Goal: Task Accomplishment & Management: Use online tool/utility

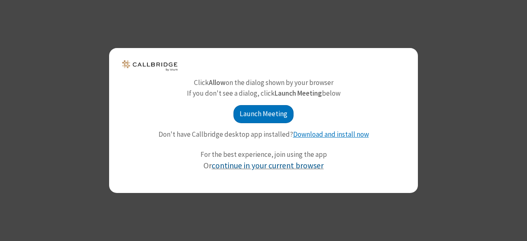
click at [262, 163] on link "continue in your current browser" at bounding box center [267, 166] width 112 height 10
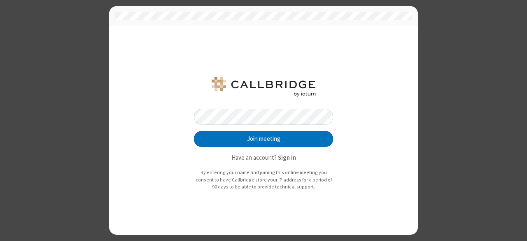
click at [194, 131] on button "Join meeting" at bounding box center [263, 139] width 139 height 16
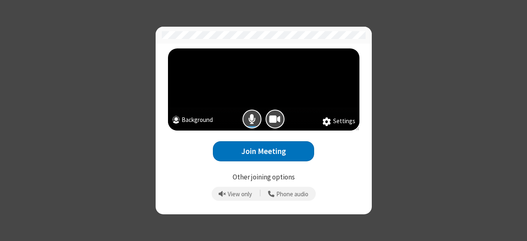
click at [245, 111] on div at bounding box center [251, 119] width 23 height 23
click at [256, 116] on button "Mic is on" at bounding box center [251, 119] width 19 height 19
click at [201, 123] on button "Background" at bounding box center [192, 121] width 41 height 11
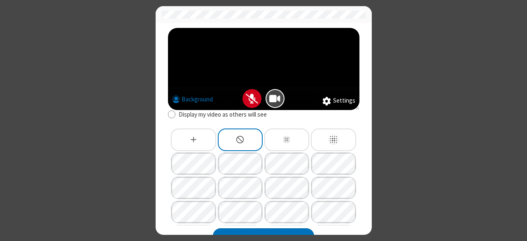
click at [290, 140] on icon "Slightly blur background" at bounding box center [286, 139] width 9 height 9
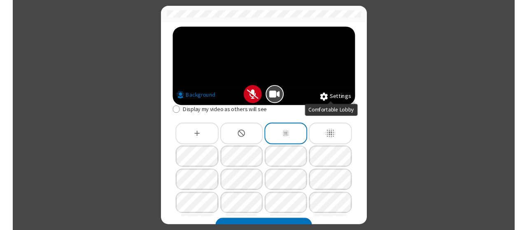
scroll to position [70, 0]
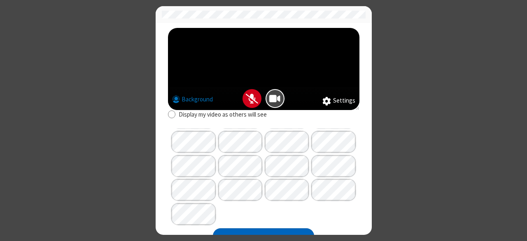
click at [282, 230] on button "Join Meeting" at bounding box center [263, 239] width 101 height 20
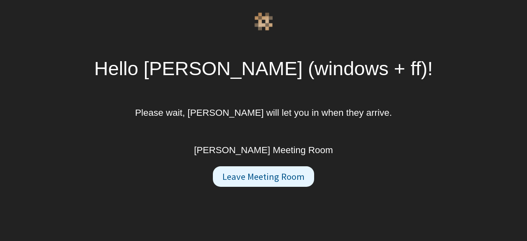
click at [281, 231] on div "Hello Jay (windows + ff)! Please wait, Noam Tomczak will let you in when they a…" at bounding box center [263, 120] width 527 height 241
click at [285, 223] on div "Hello Jay (windows + ff)! Please wait, Noam Tomczak will let you in when they a…" at bounding box center [263, 120] width 527 height 241
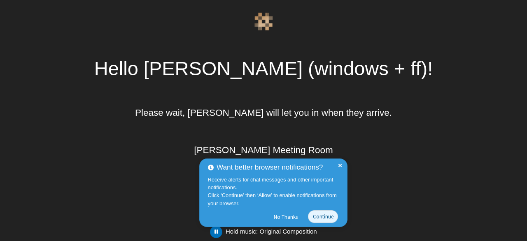
click at [337, 165] on div "Want better browser notifications?" at bounding box center [274, 167] width 133 height 11
click at [339, 162] on div "Want better browser notifications? Receive alerts for chat messages and other i…" at bounding box center [273, 193] width 148 height 69
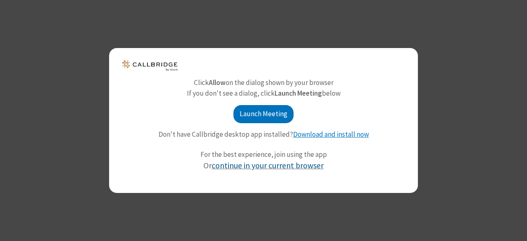
click at [259, 168] on link "continue in your current browser" at bounding box center [267, 166] width 112 height 10
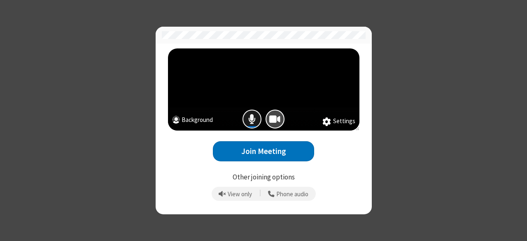
click at [249, 120] on span "Mic is on" at bounding box center [251, 119] width 7 height 12
click at [248, 116] on span "Mic is off" at bounding box center [252, 119] width 12 height 12
click at [254, 121] on span "Mic is on" at bounding box center [251, 119] width 7 height 12
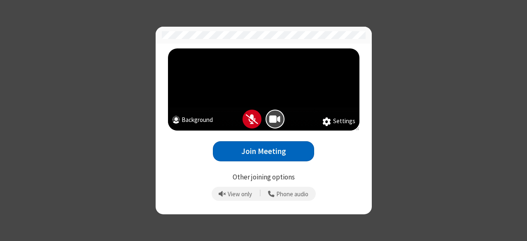
click at [255, 149] on button "Join Meeting" at bounding box center [263, 152] width 101 height 20
